Goal: Task Accomplishment & Management: Manage account settings

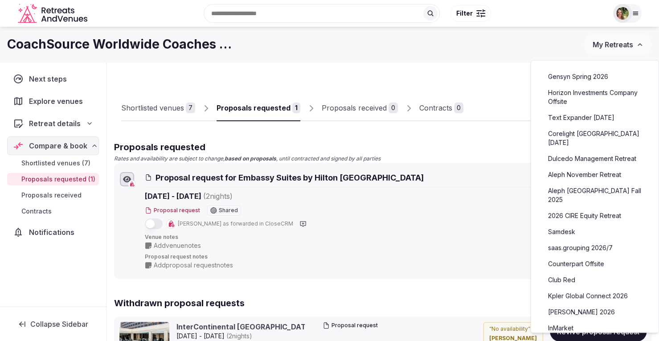
click at [599, 257] on link "Counterpart Offsite" at bounding box center [595, 264] width 110 height 14
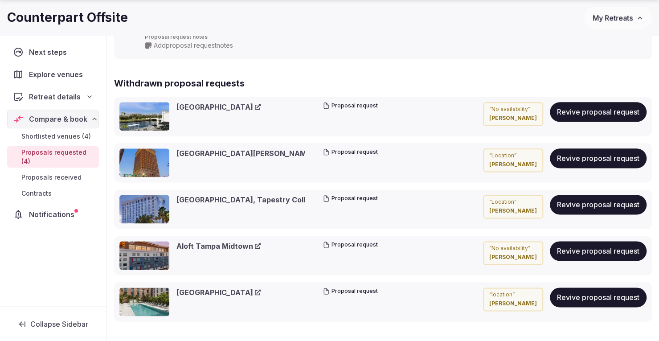
scroll to position [686, 0]
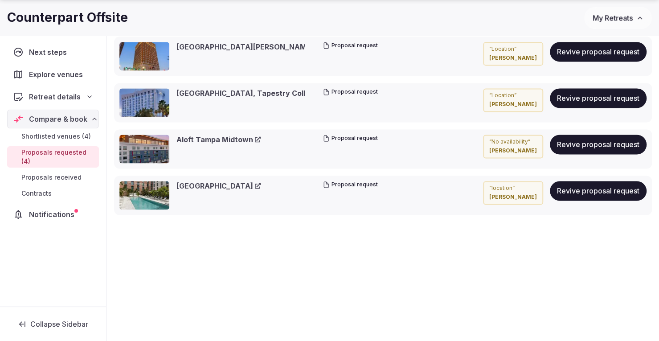
click at [613, 15] on span "My Retreats" at bounding box center [613, 17] width 40 height 9
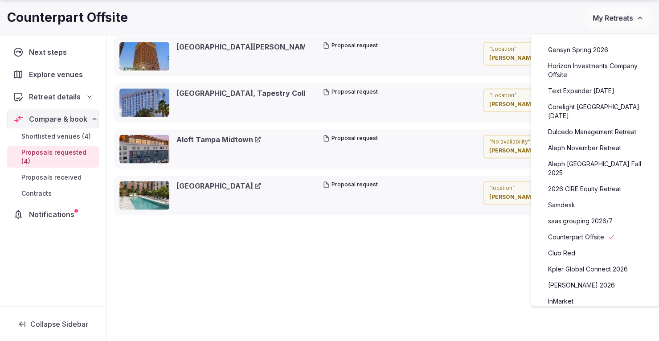
click at [574, 141] on link "Aleph November Retreat" at bounding box center [595, 148] width 110 height 14
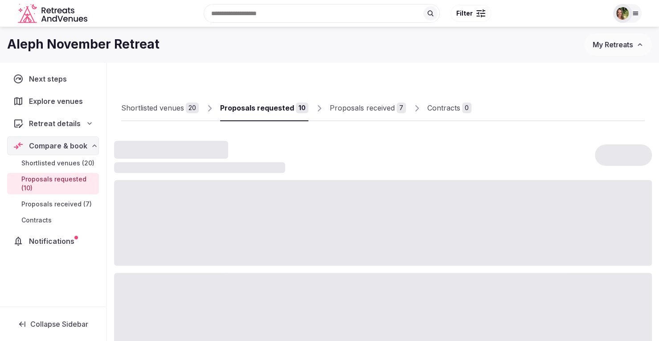
click at [357, 107] on div "Proposals received" at bounding box center [362, 108] width 65 height 11
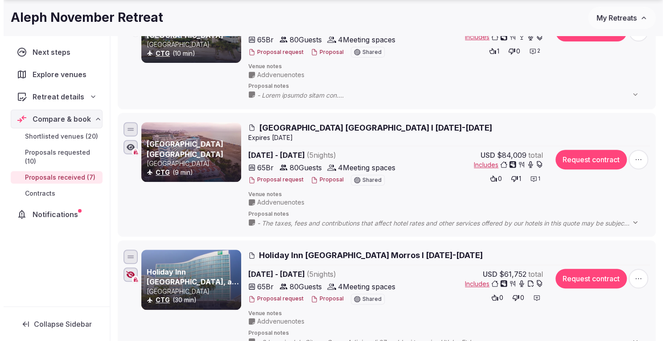
scroll to position [178, 0]
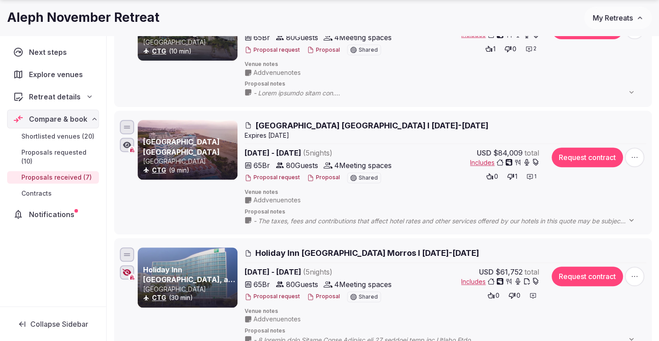
click at [324, 295] on button "Proposal" at bounding box center [323, 297] width 33 height 8
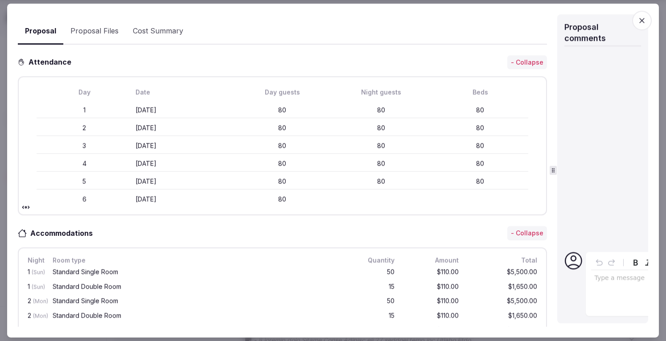
click at [554, 164] on div at bounding box center [553, 170] width 0 height 313
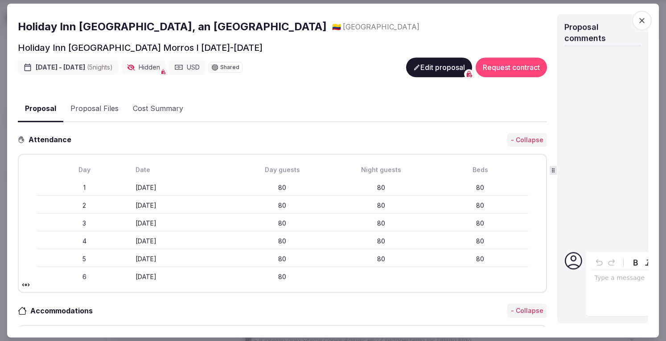
scroll to position [112, 0]
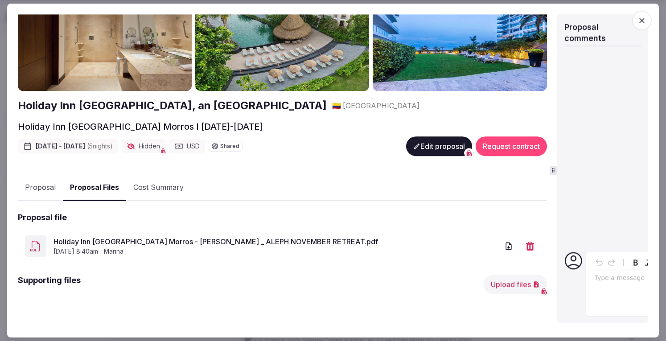
click at [165, 240] on link "Holiday Inn [GEOGRAPHIC_DATA] Morros - [PERSON_NAME] _ ALEPH NOVEMBER RETREAT.p…" at bounding box center [275, 241] width 445 height 11
click at [498, 283] on button "Upload files" at bounding box center [515, 285] width 63 height 20
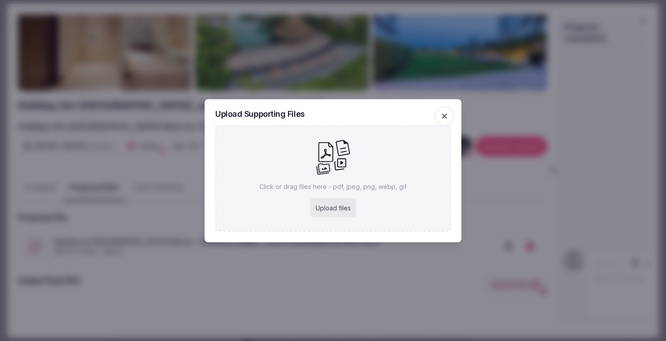
click at [338, 204] on div "Upload files" at bounding box center [333, 208] width 46 height 20
type input "**********"
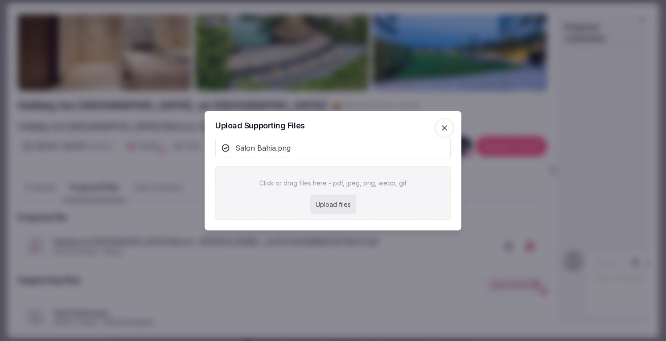
click at [446, 128] on icon "button" at bounding box center [444, 127] width 9 height 9
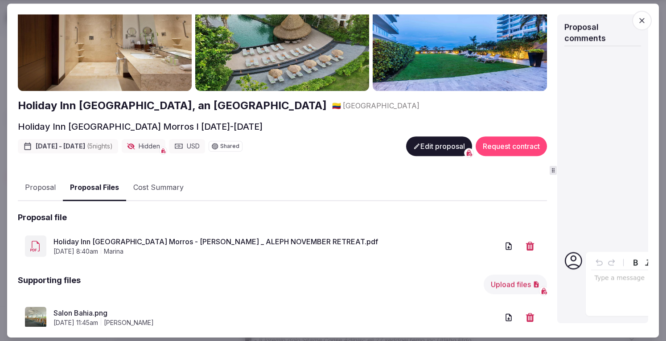
click at [649, 41] on div "Proposal Proposal Proposal details for Holiday Inn [GEOGRAPHIC_DATA] Morros I […" at bounding box center [333, 171] width 652 height 334
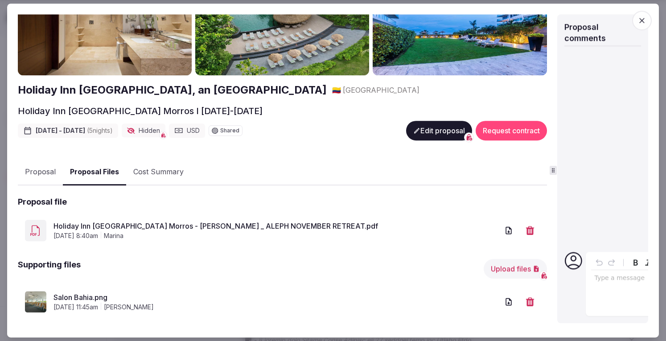
scroll to position [69, 0]
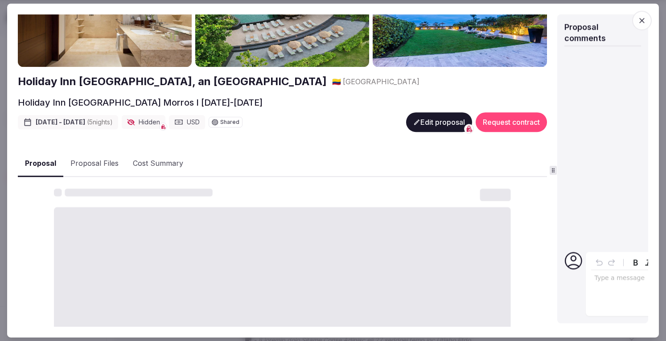
click at [42, 160] on button "Proposal" at bounding box center [40, 164] width 45 height 26
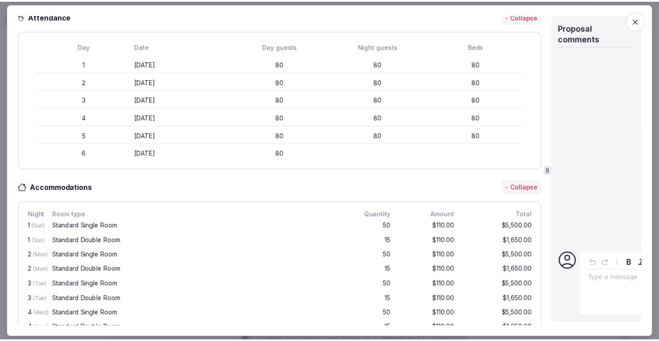
scroll to position [426, 0]
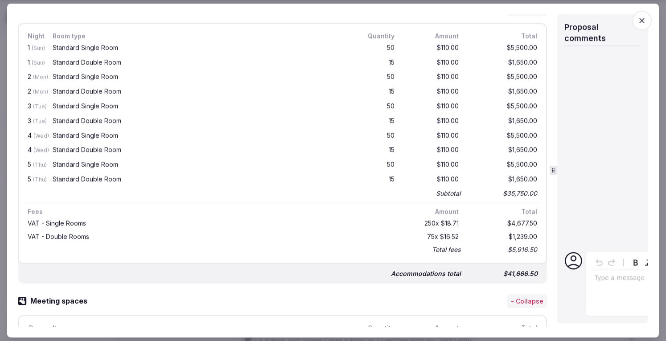
click at [644, 17] on icon "button" at bounding box center [641, 20] width 9 height 9
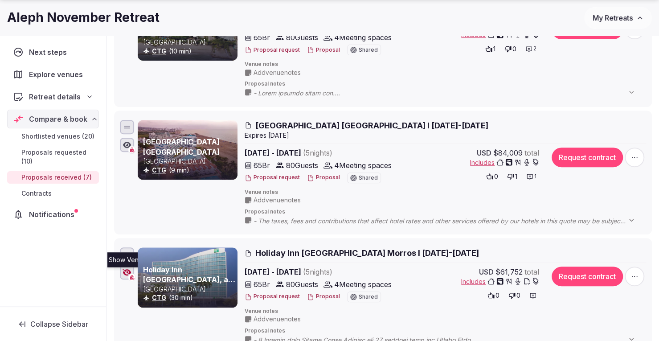
click at [126, 271] on icon "button" at bounding box center [127, 272] width 9 height 7
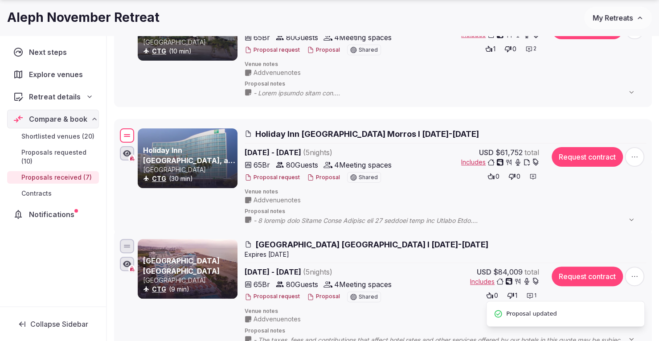
drag, startPoint x: 122, startPoint y: 254, endPoint x: 137, endPoint y: 135, distance: 120.0
click at [137, 135] on div "Holiday Inn [GEOGRAPHIC_DATA], an [GEOGRAPHIC_DATA] CTG (30 min) Holiday Inn [G…" at bounding box center [383, 177] width 530 height 100
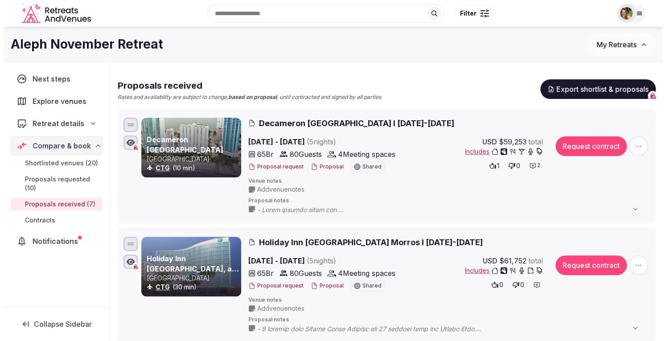
scroll to position [45, 0]
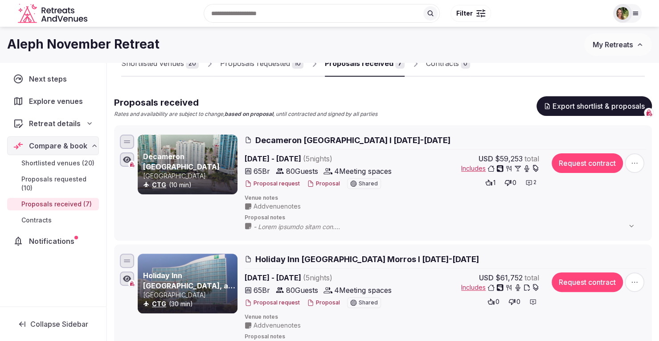
click at [326, 185] on button "Proposal" at bounding box center [323, 184] width 33 height 8
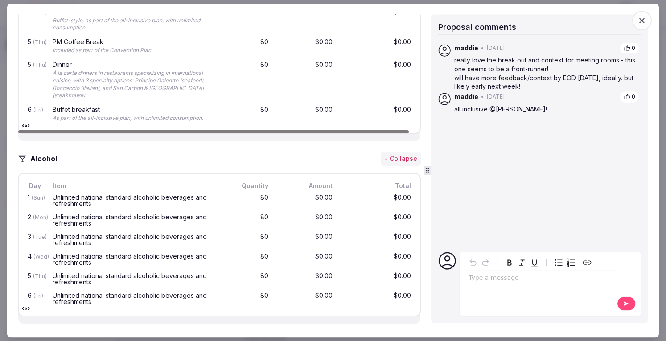
scroll to position [1604, 0]
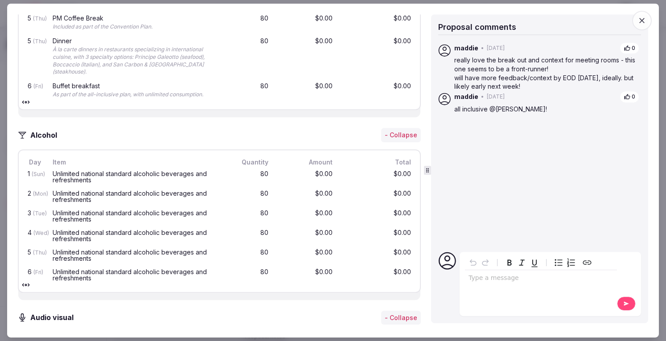
click at [641, 21] on icon "button" at bounding box center [641, 20] width 5 height 5
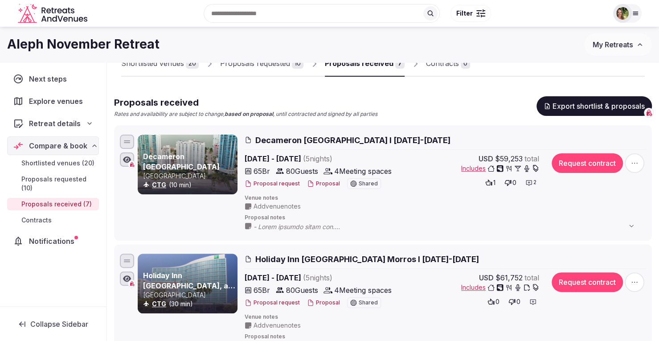
click at [324, 303] on button "Proposal" at bounding box center [323, 303] width 33 height 8
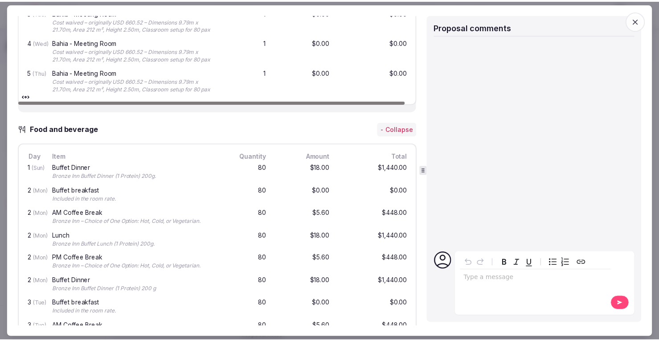
scroll to position [847, 0]
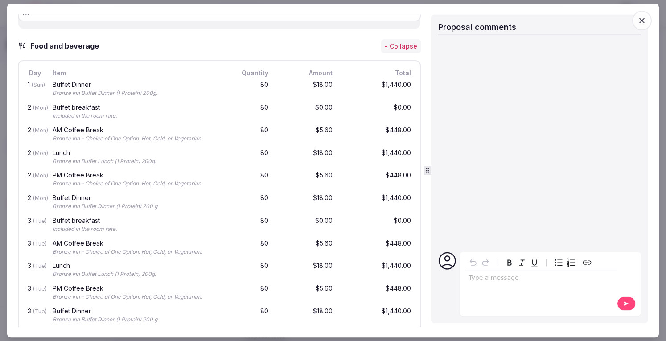
click at [648, 19] on span "button" at bounding box center [642, 21] width 20 height 20
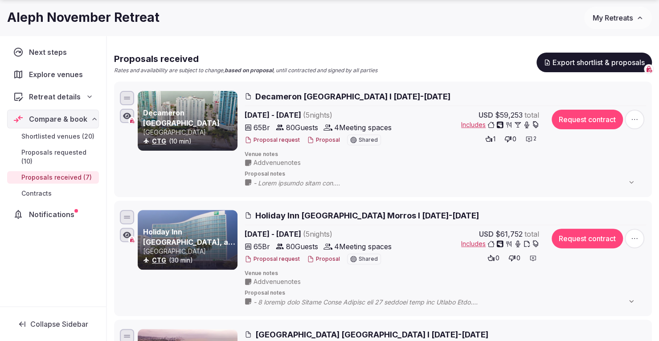
scroll to position [89, 0]
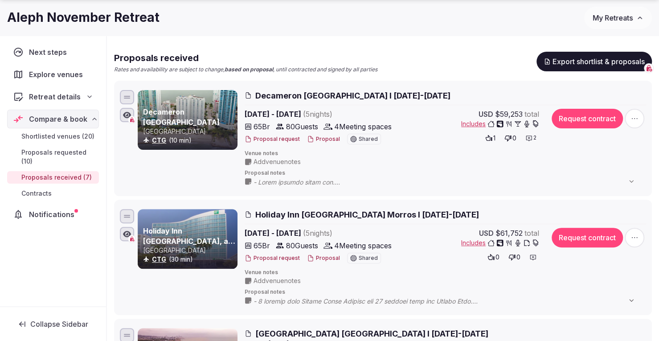
click at [312, 258] on button "Proposal" at bounding box center [323, 258] width 33 height 8
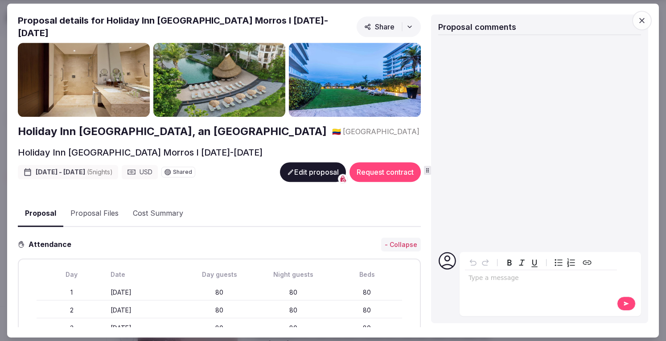
click at [641, 20] on icon "button" at bounding box center [641, 20] width 9 height 9
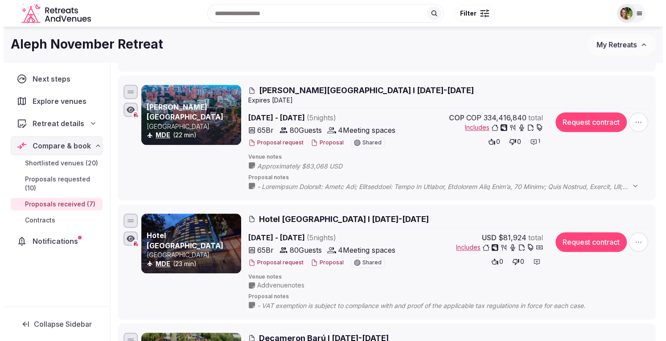
scroll to position [446, 0]
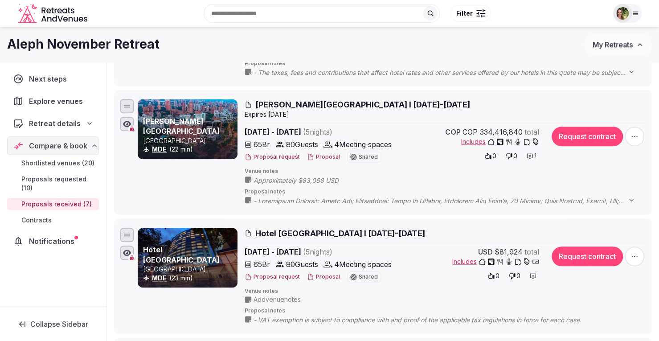
click at [471, 259] on span "Includes" at bounding box center [495, 261] width 87 height 9
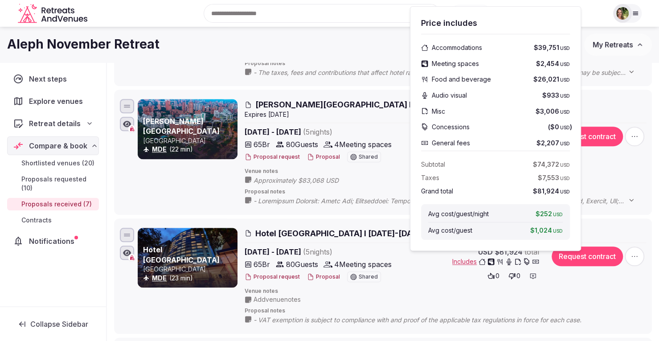
click at [320, 275] on button "Proposal" at bounding box center [323, 277] width 33 height 8
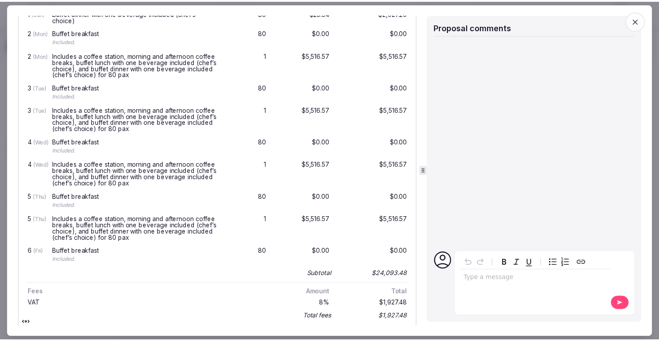
scroll to position [936, 0]
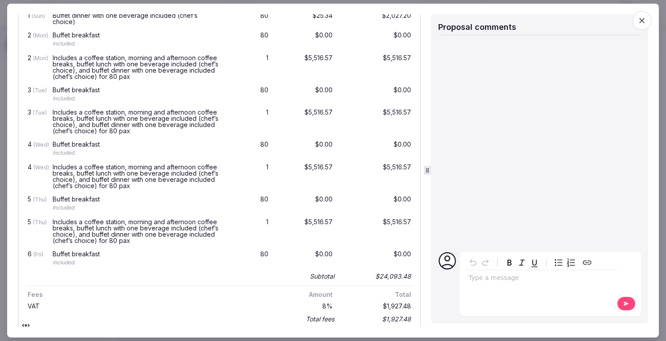
click at [642, 24] on icon "button" at bounding box center [641, 20] width 9 height 9
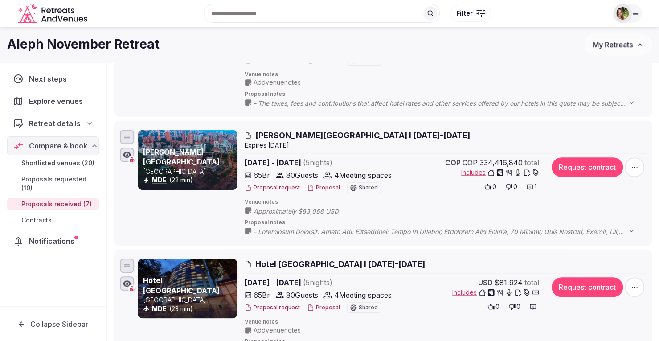
scroll to position [401, 0]
